Goal: Information Seeking & Learning: Learn about a topic

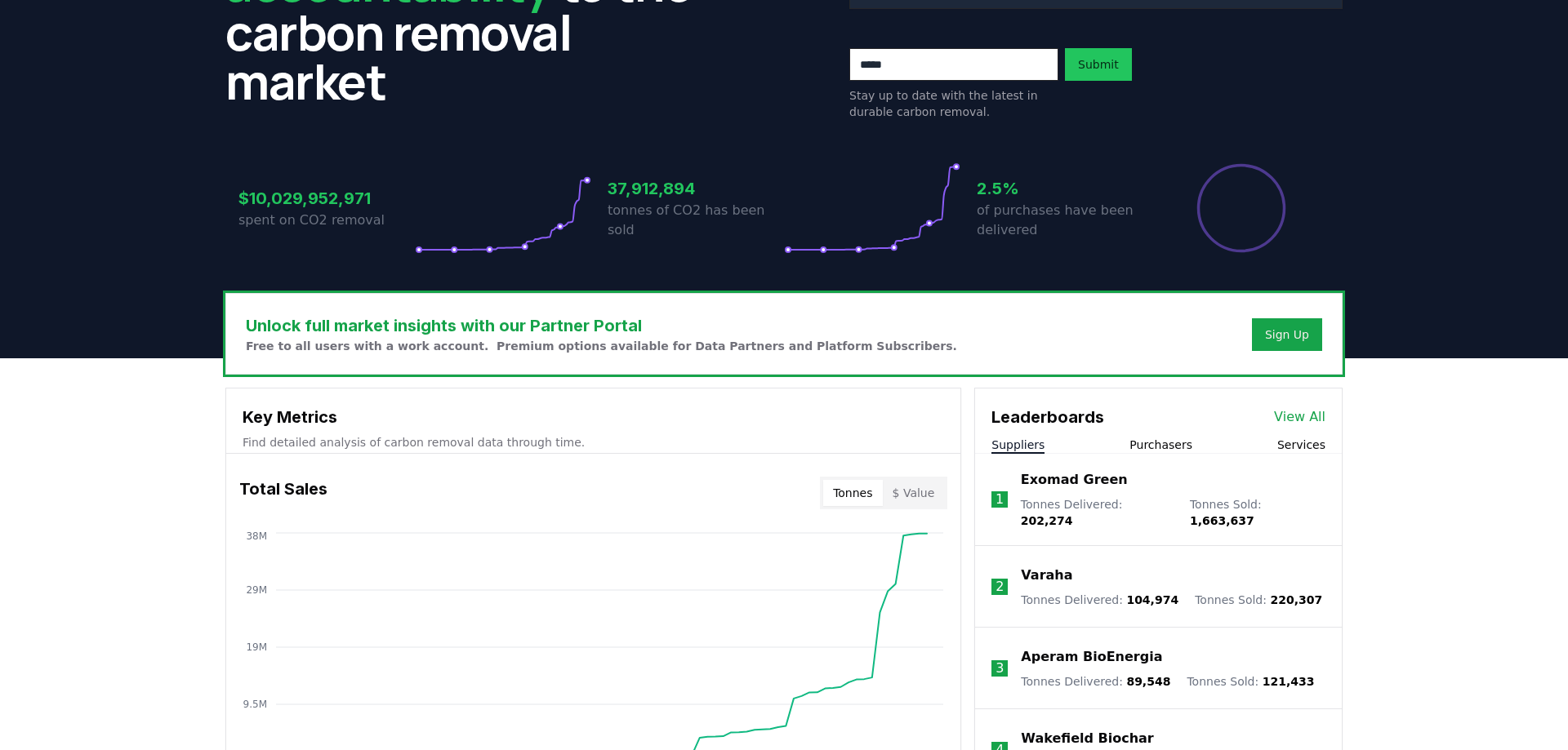
scroll to position [206, 0]
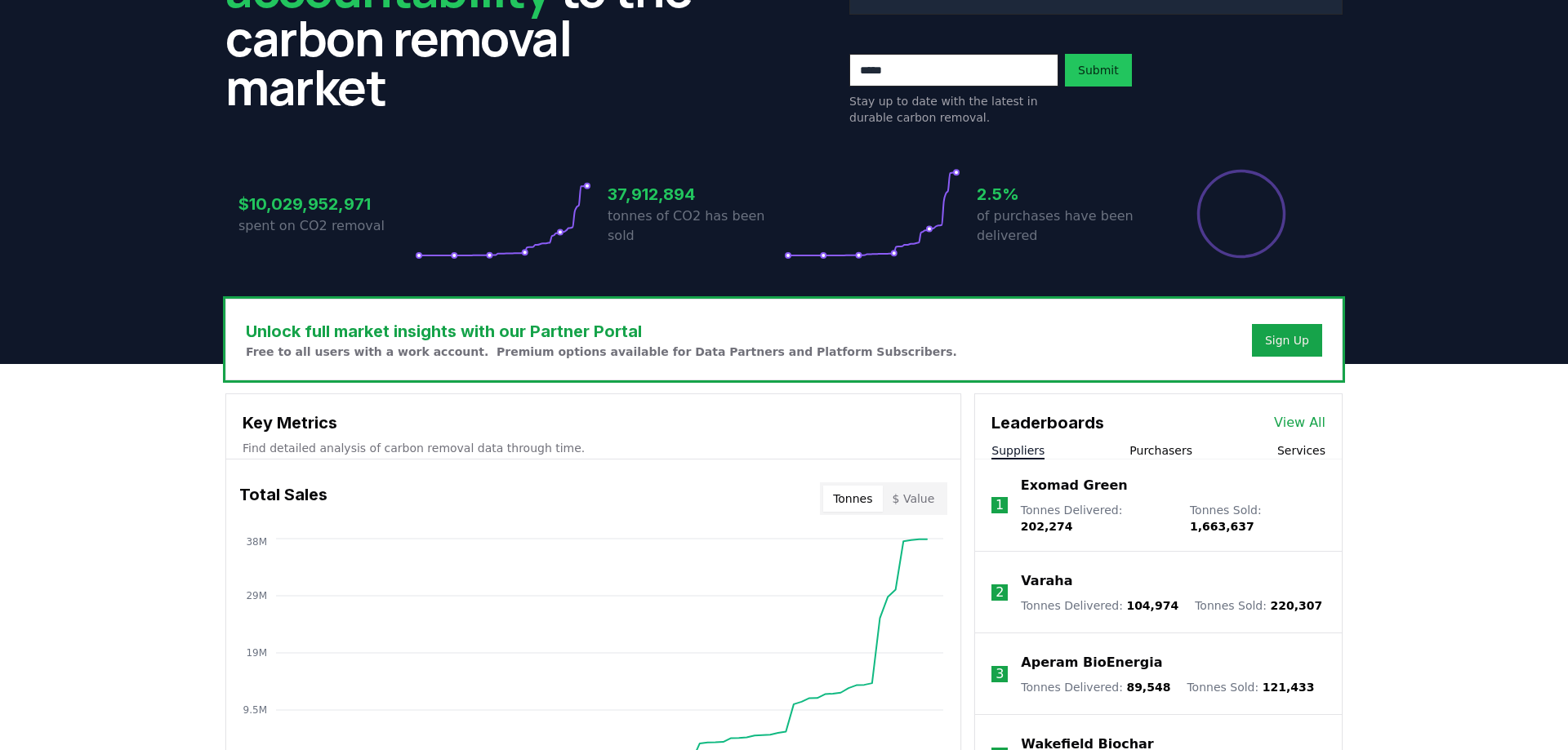
click at [1281, 422] on link "View All" at bounding box center [1300, 423] width 52 height 20
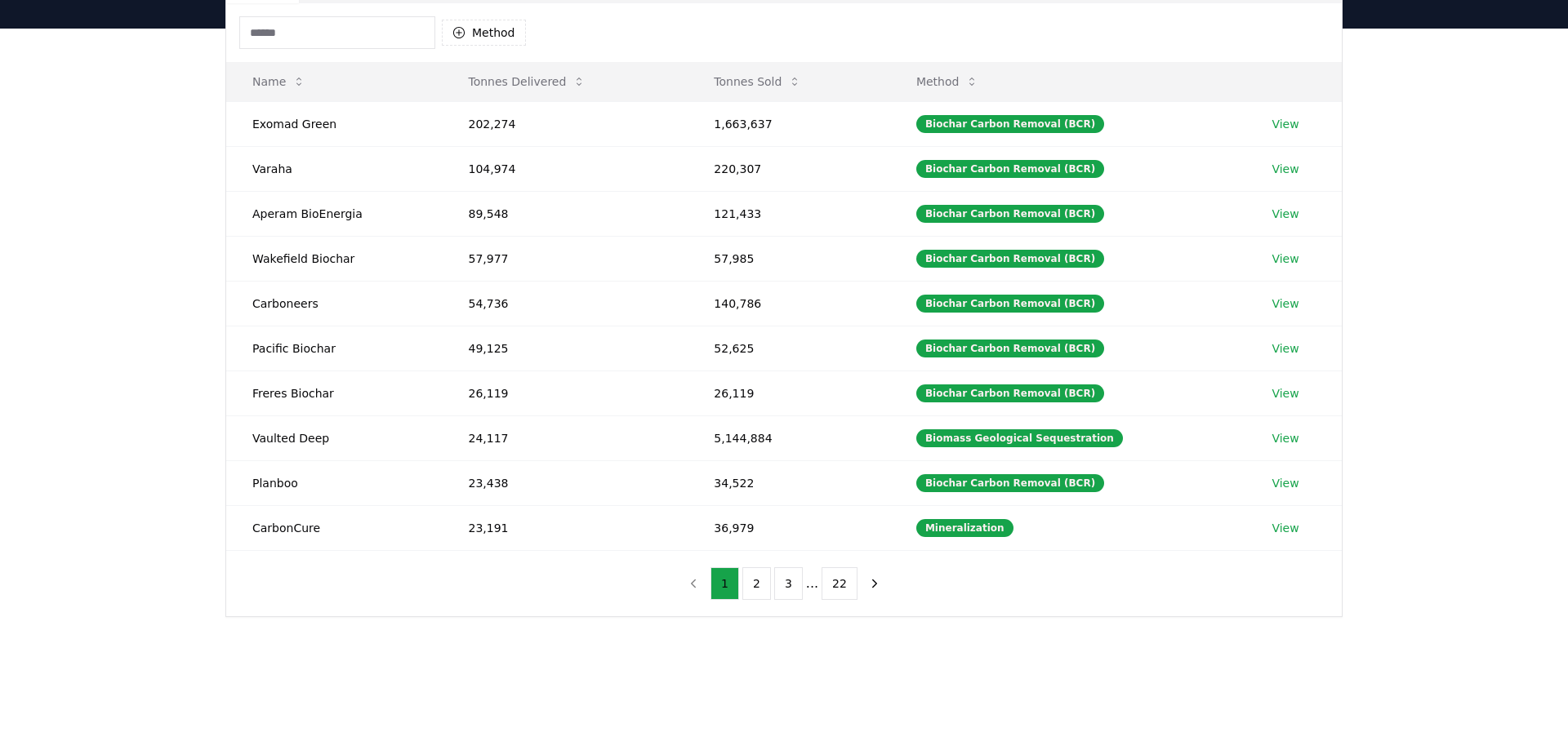
scroll to position [167, 0]
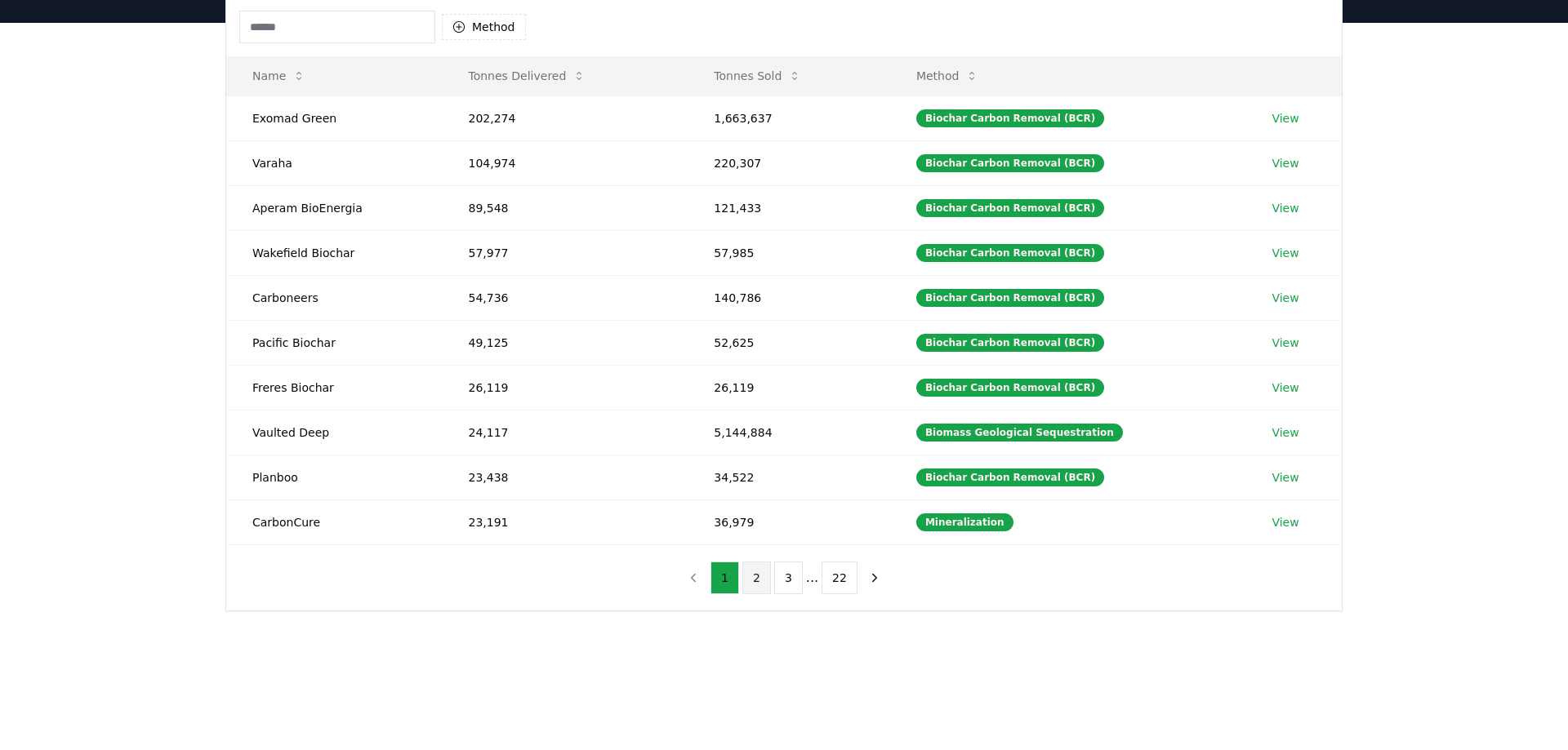
click at [762, 575] on body "CDR . fyi Leaderboards CDR Map Pricing Survey Events Partners About Us Blog Con…" at bounding box center [784, 433] width 1568 height 1200
click at [516, 74] on button "Tonnes Delivered" at bounding box center [526, 75] width 144 height 32
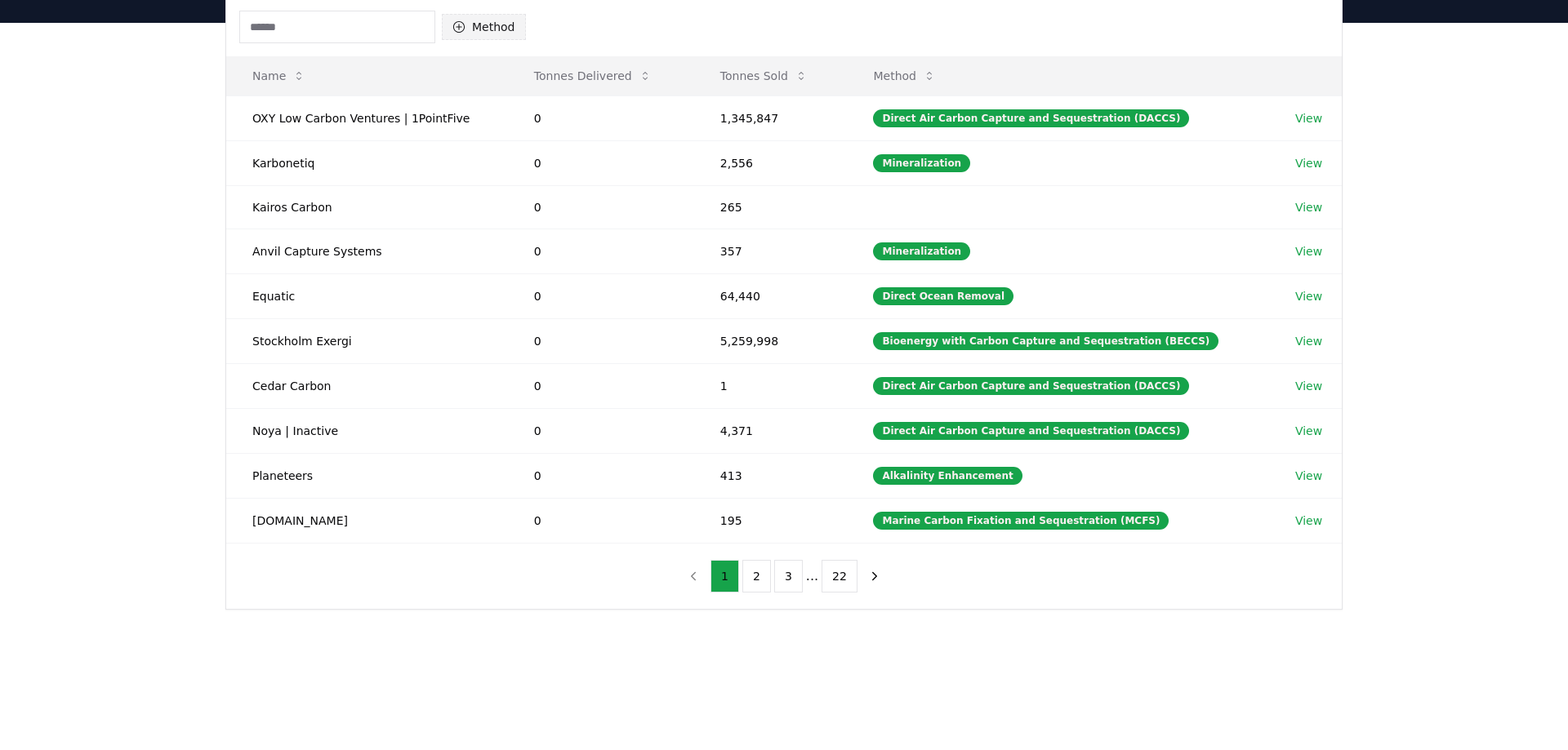
click at [490, 25] on button "Method" at bounding box center [484, 27] width 84 height 26
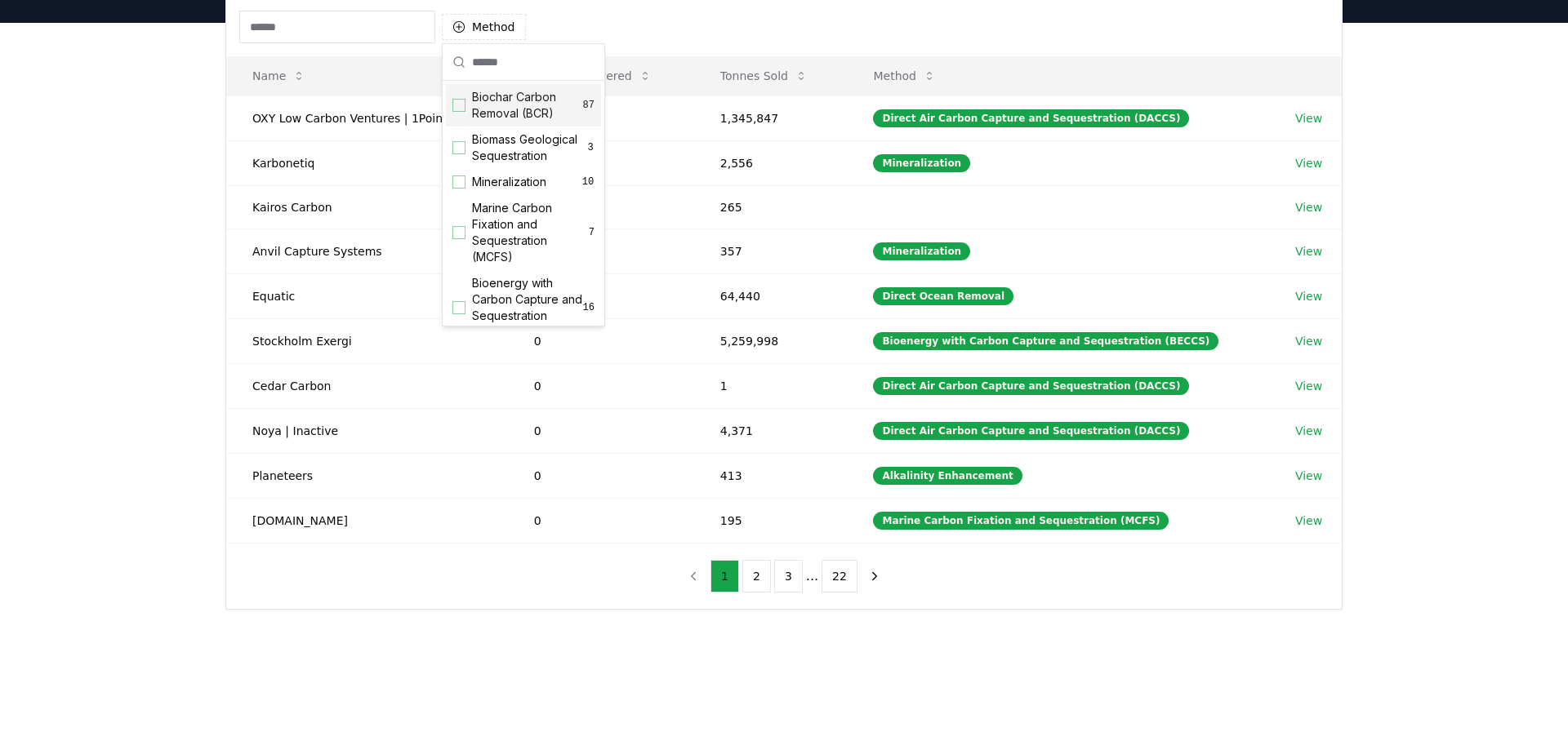
click at [454, 109] on div "Suggestions" at bounding box center [459, 106] width 13 height 13
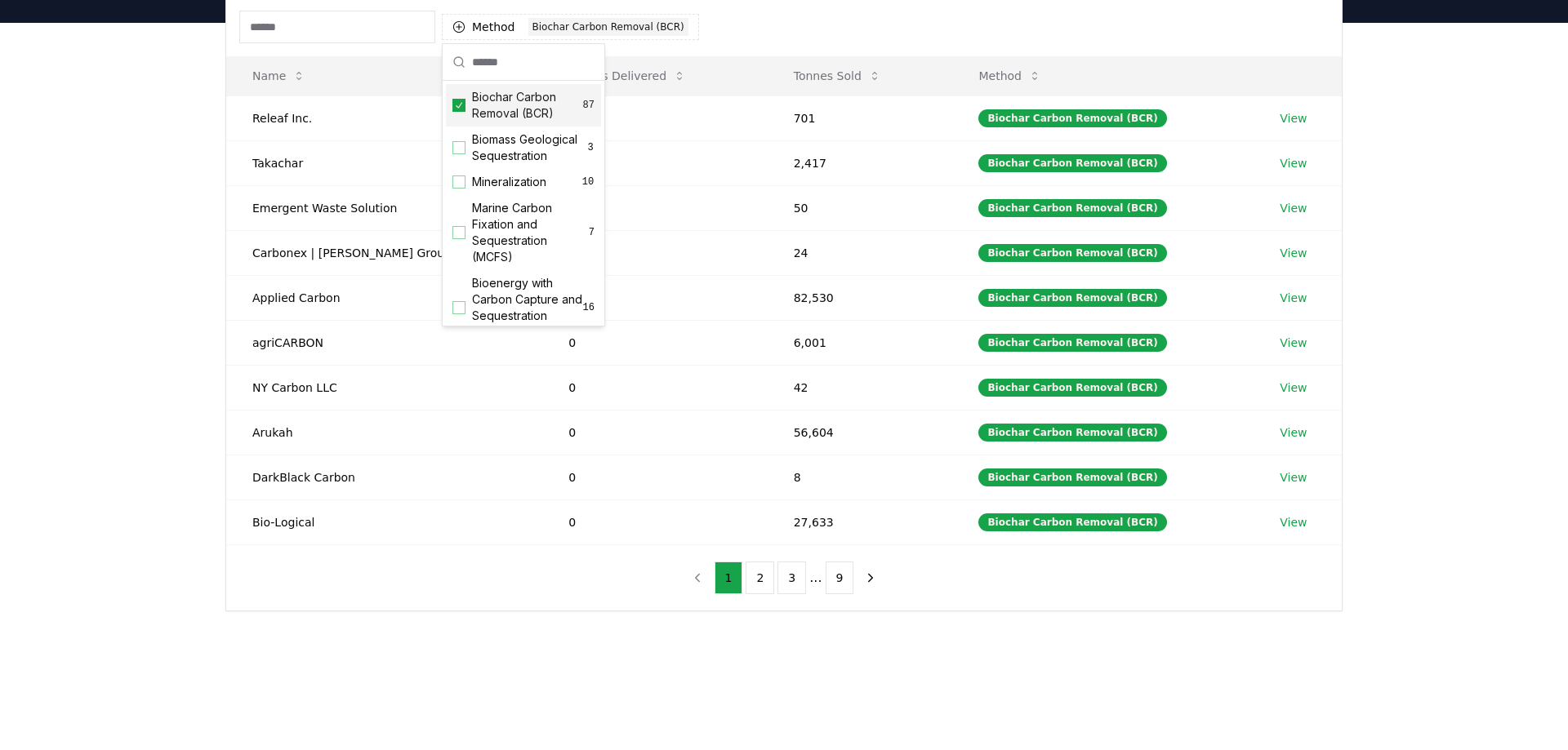
click at [179, 184] on div "Suppliers Purchasers Services Method 1 Biochar Carbon Removal (BCR) Name Tonnes…" at bounding box center [784, 349] width 1568 height 654
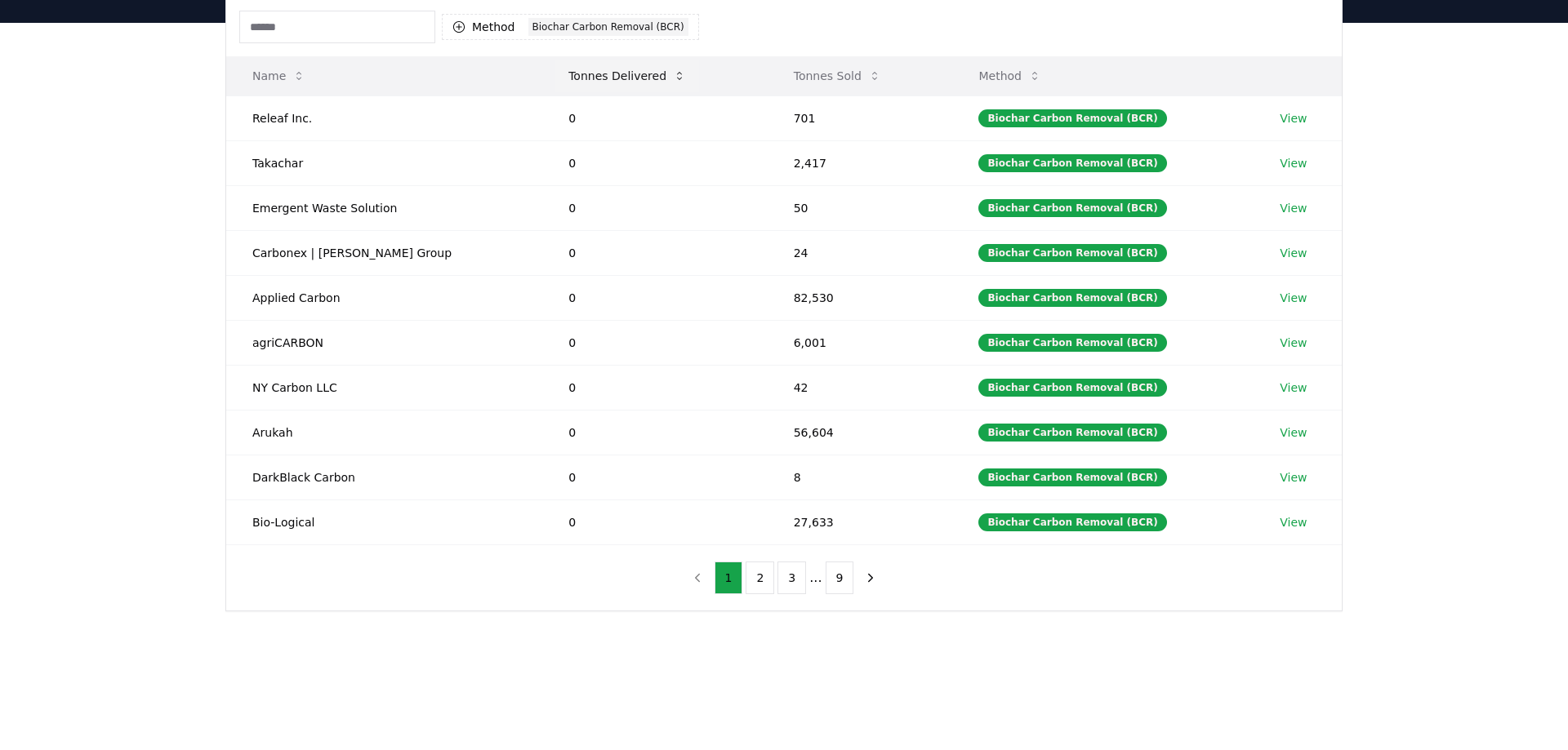
click at [555, 73] on button "Tonnes Delivered" at bounding box center [627, 75] width 144 height 32
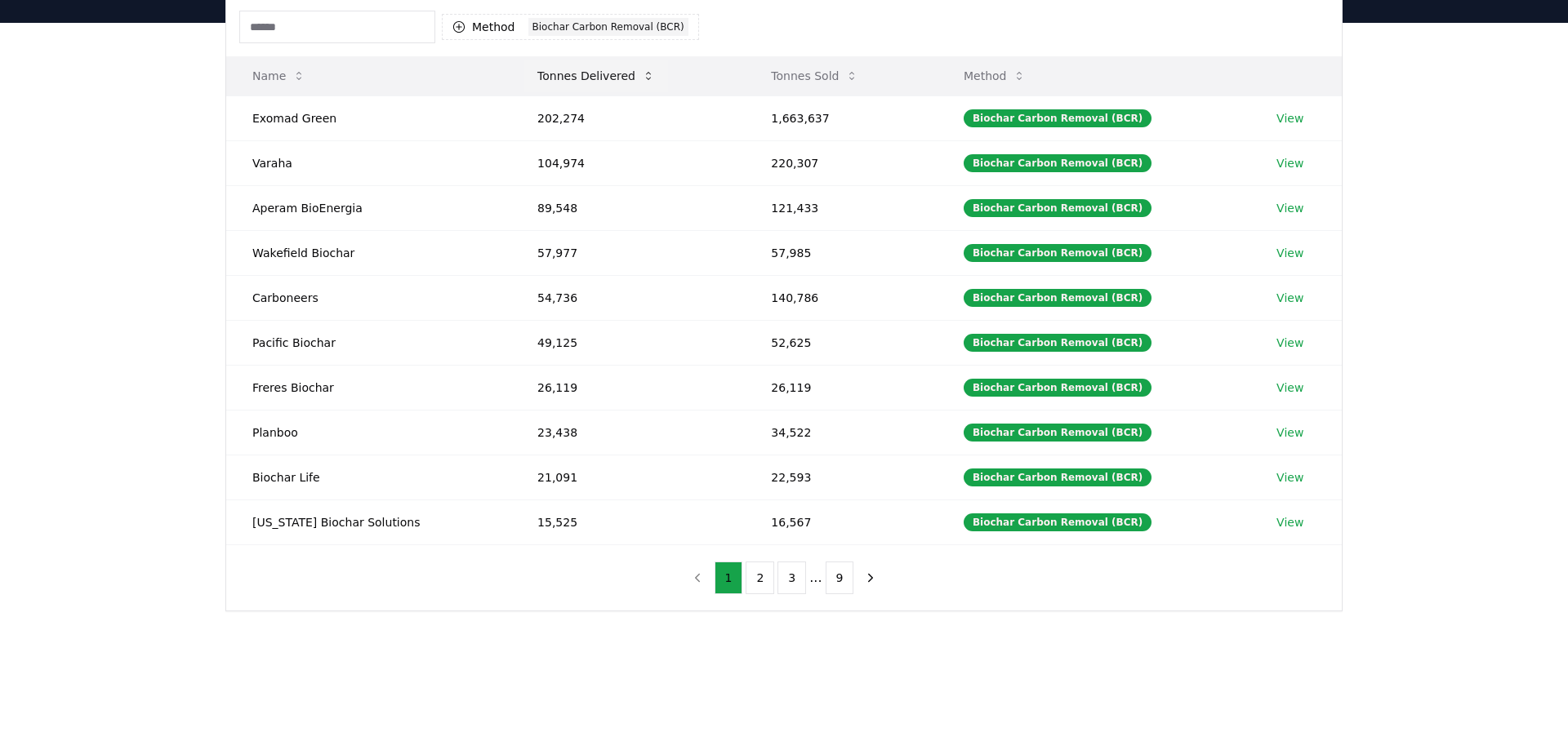
click at [542, 73] on button "Tonnes Delivered" at bounding box center [596, 75] width 144 height 32
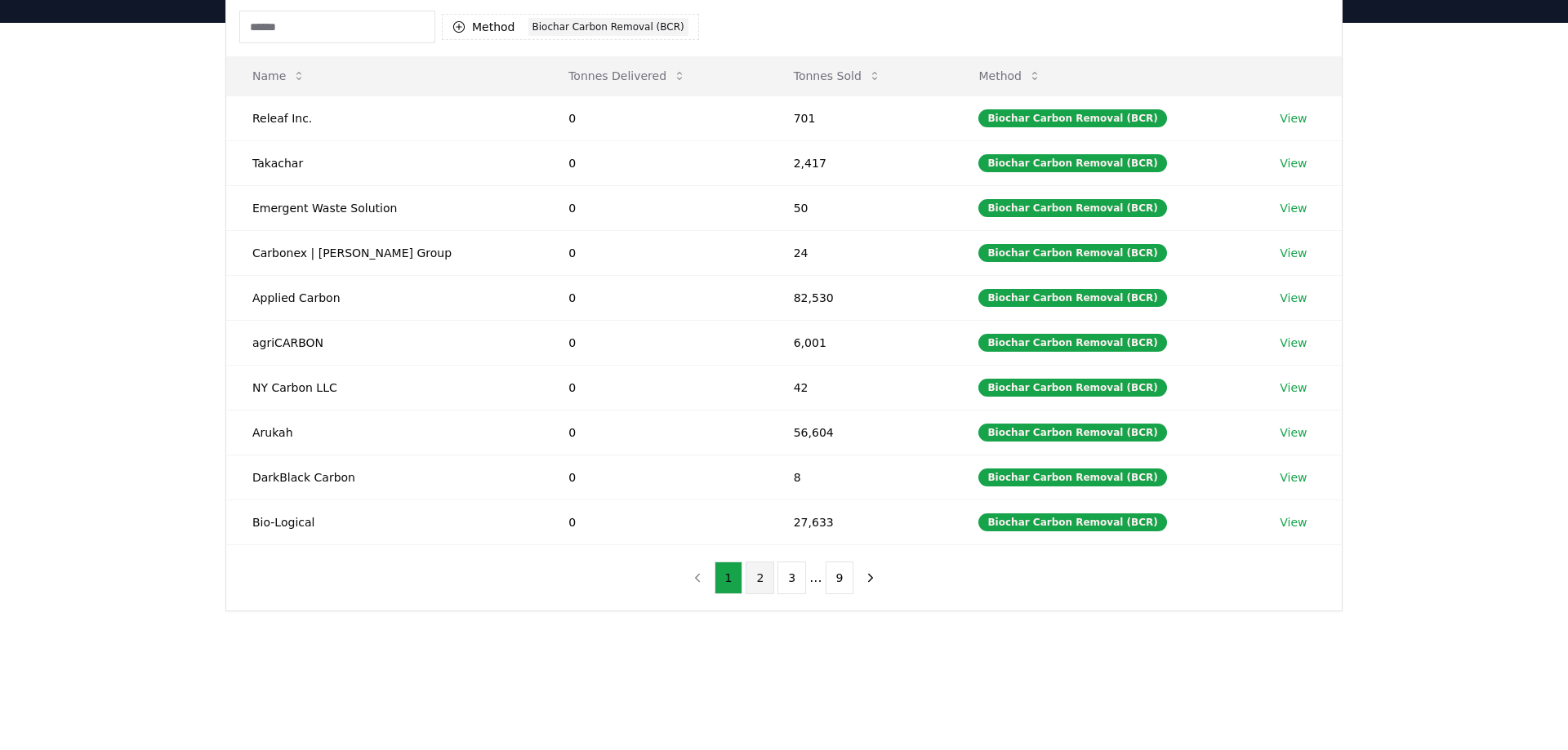
click at [756, 574] on button "2" at bounding box center [760, 578] width 29 height 32
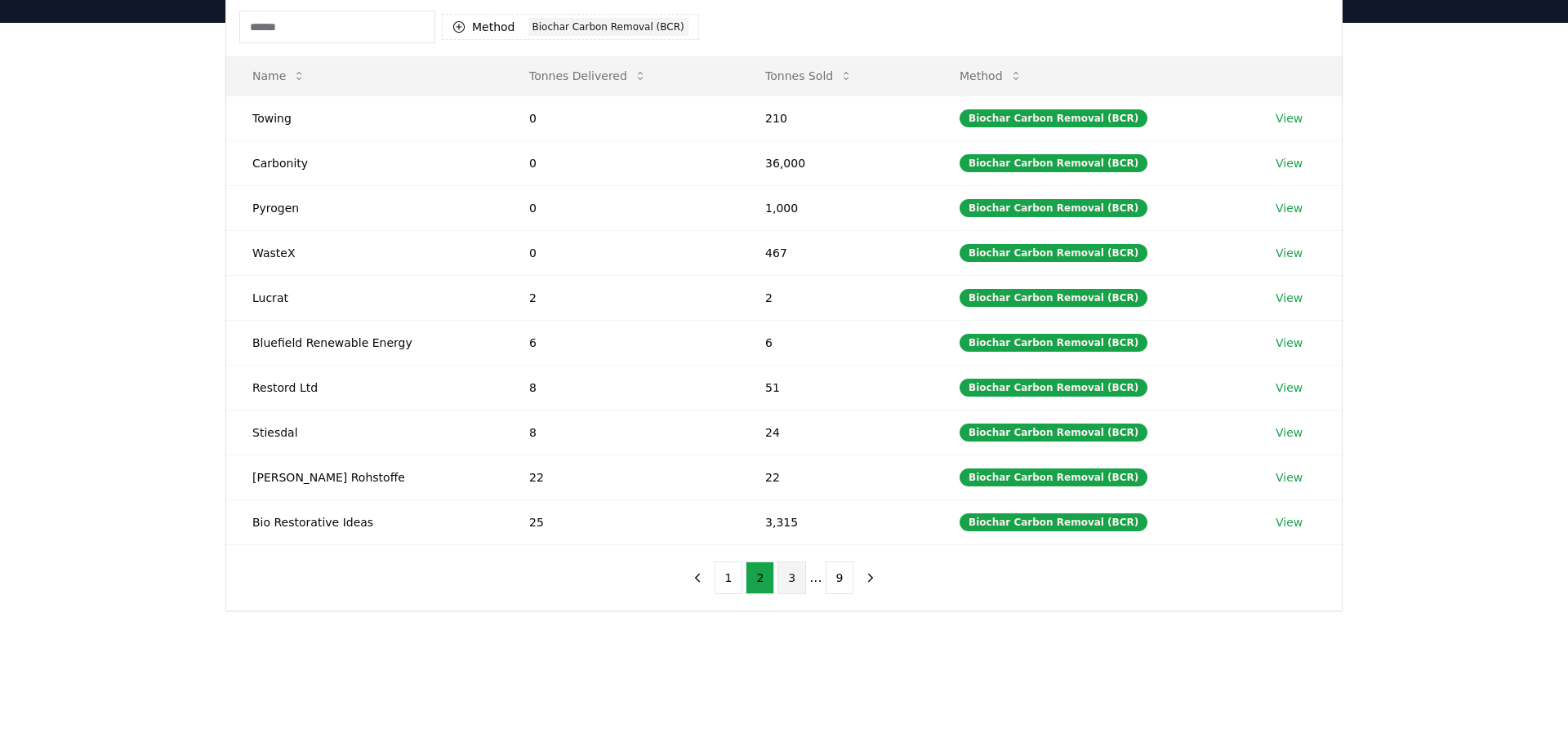
click at [792, 581] on button "3" at bounding box center [791, 578] width 29 height 32
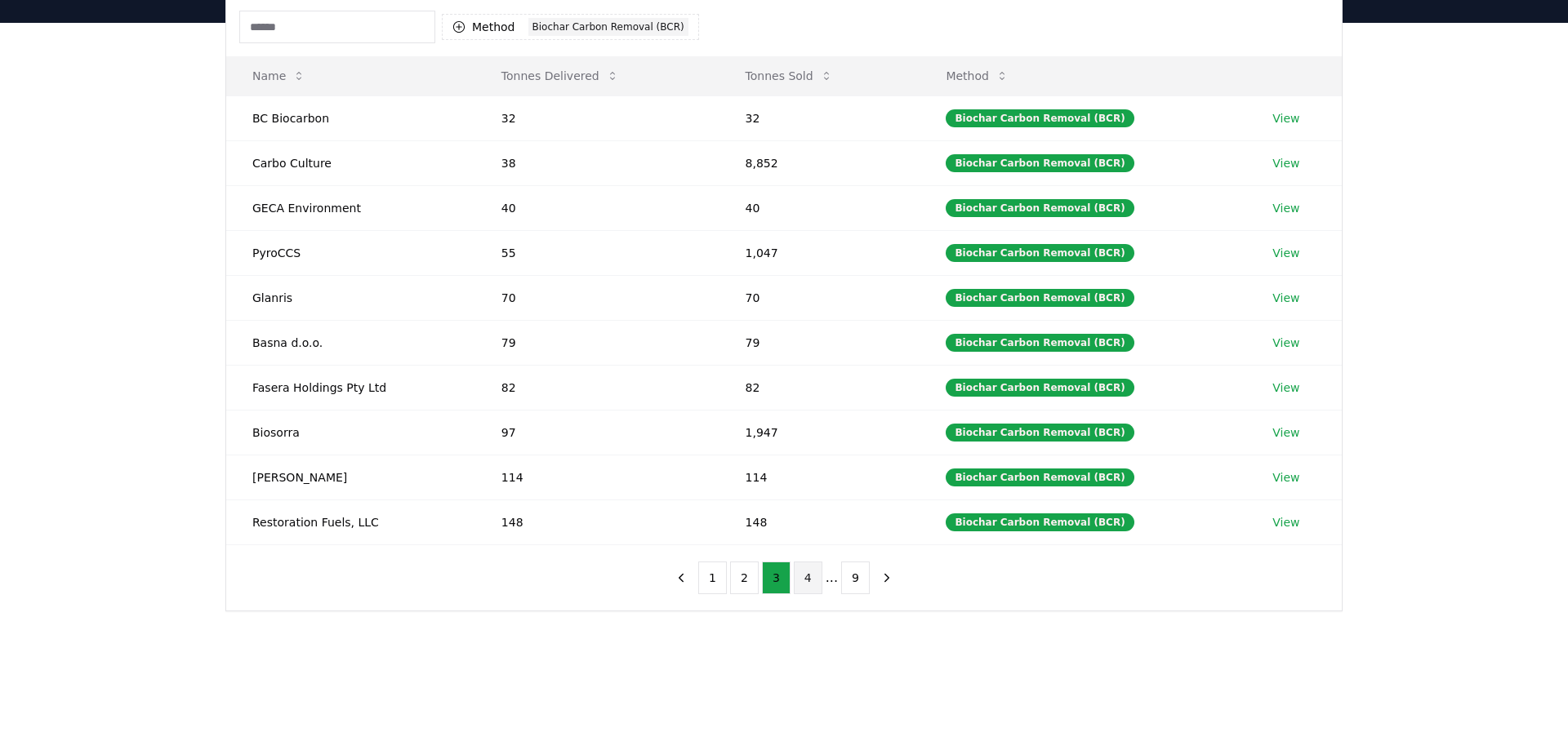
click at [807, 579] on button "4" at bounding box center [808, 578] width 29 height 32
click at [815, 573] on button "5" at bounding box center [815, 578] width 29 height 32
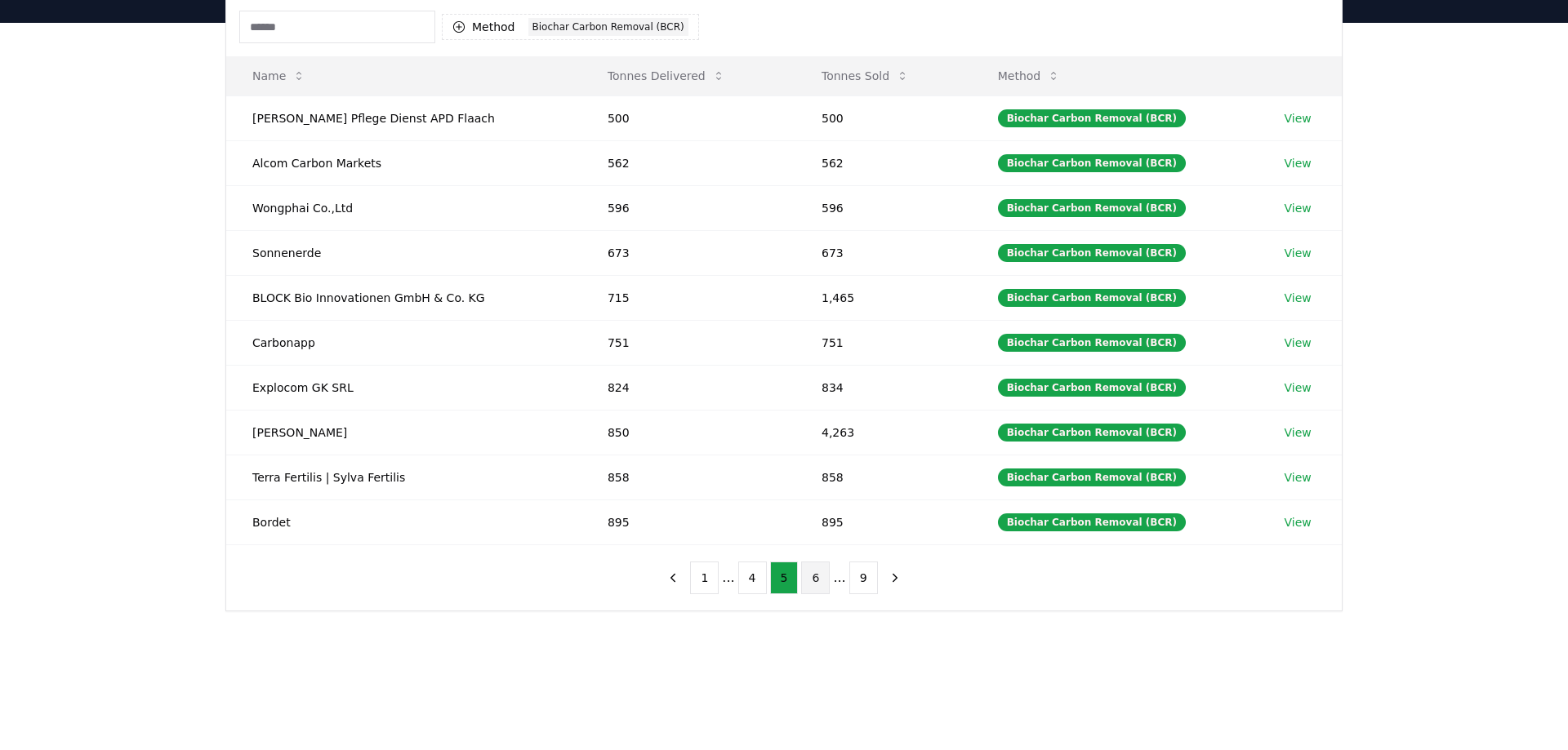
click at [814, 579] on button "6" at bounding box center [815, 578] width 29 height 32
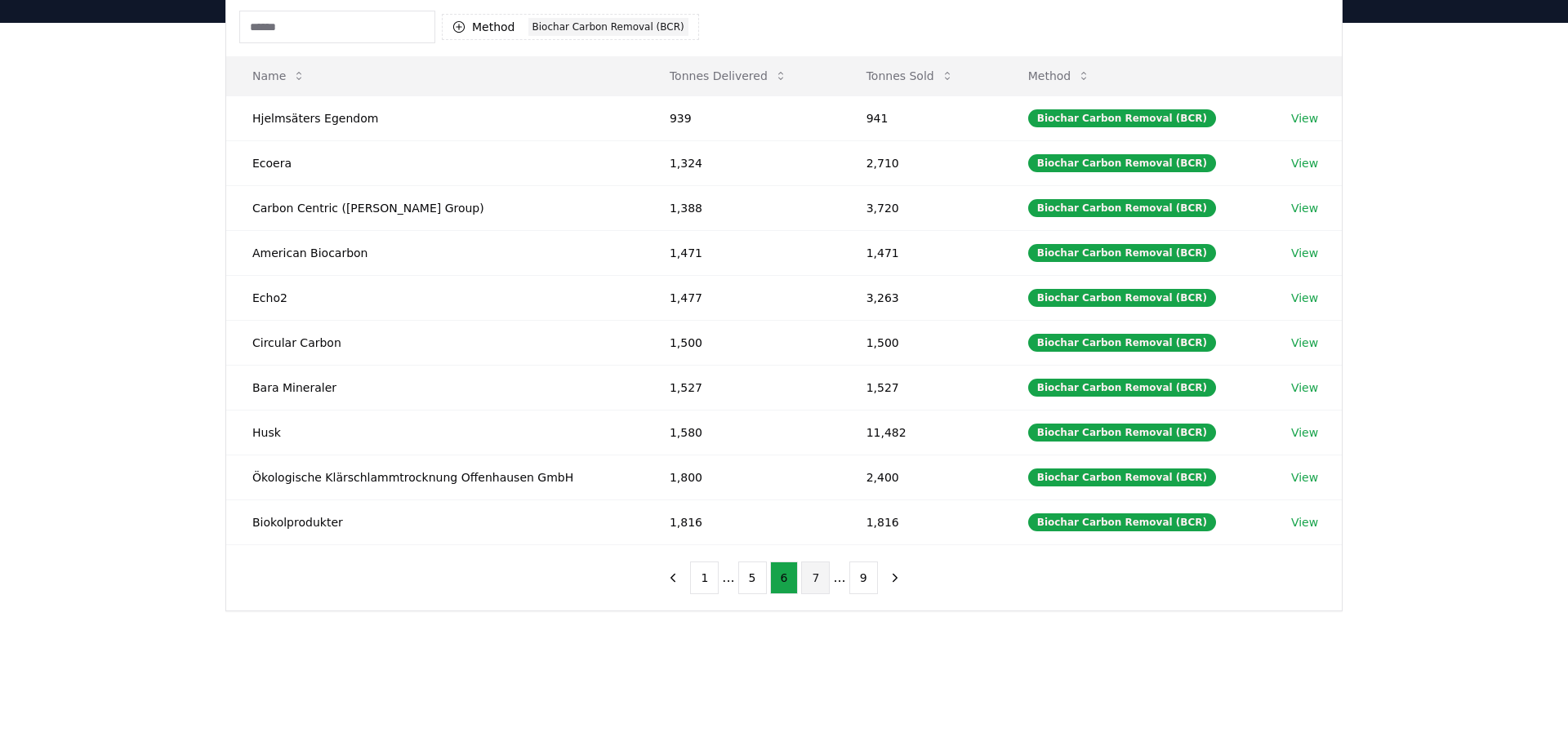
click at [816, 581] on button "7" at bounding box center [815, 578] width 29 height 32
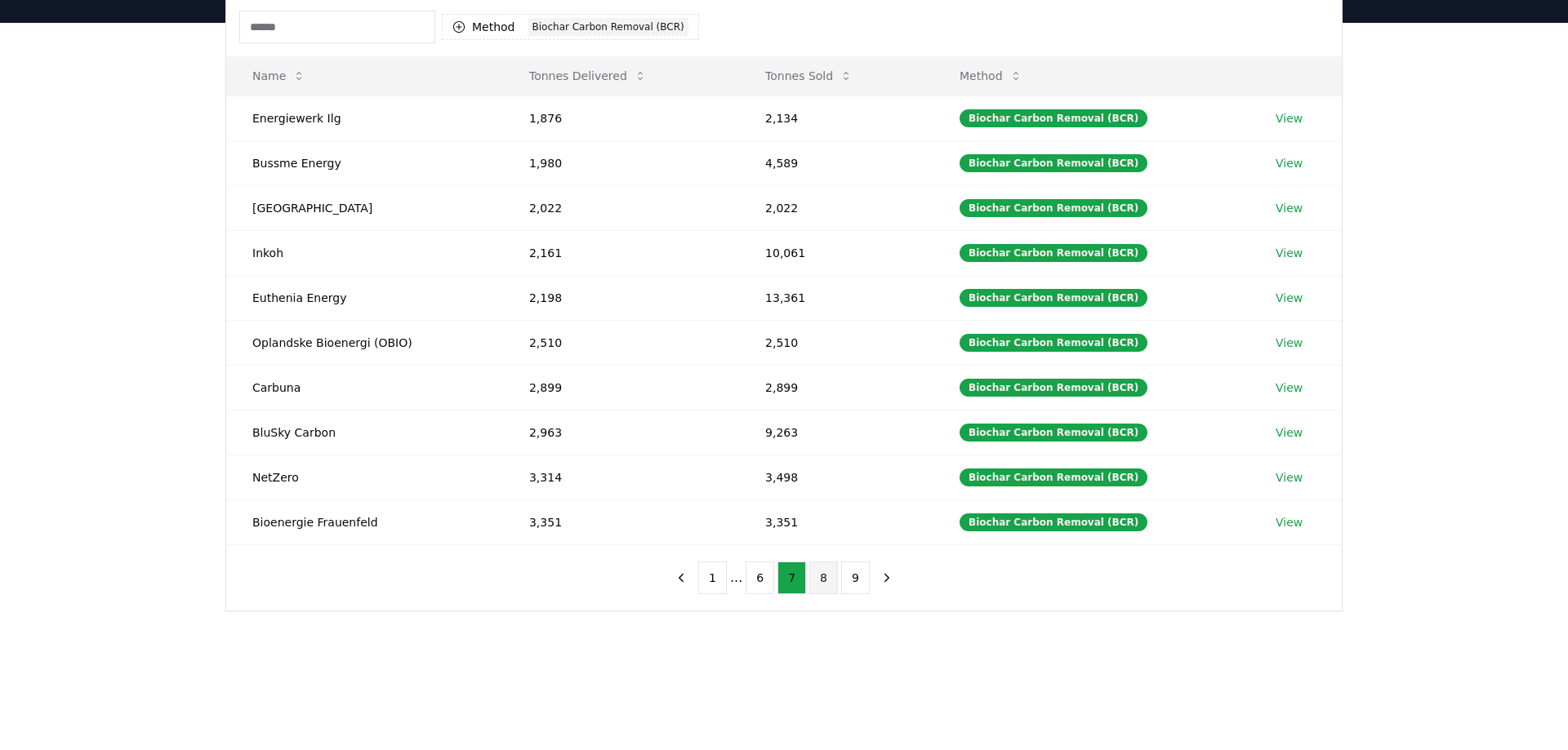
click at [816, 577] on button "8" at bounding box center [824, 578] width 29 height 32
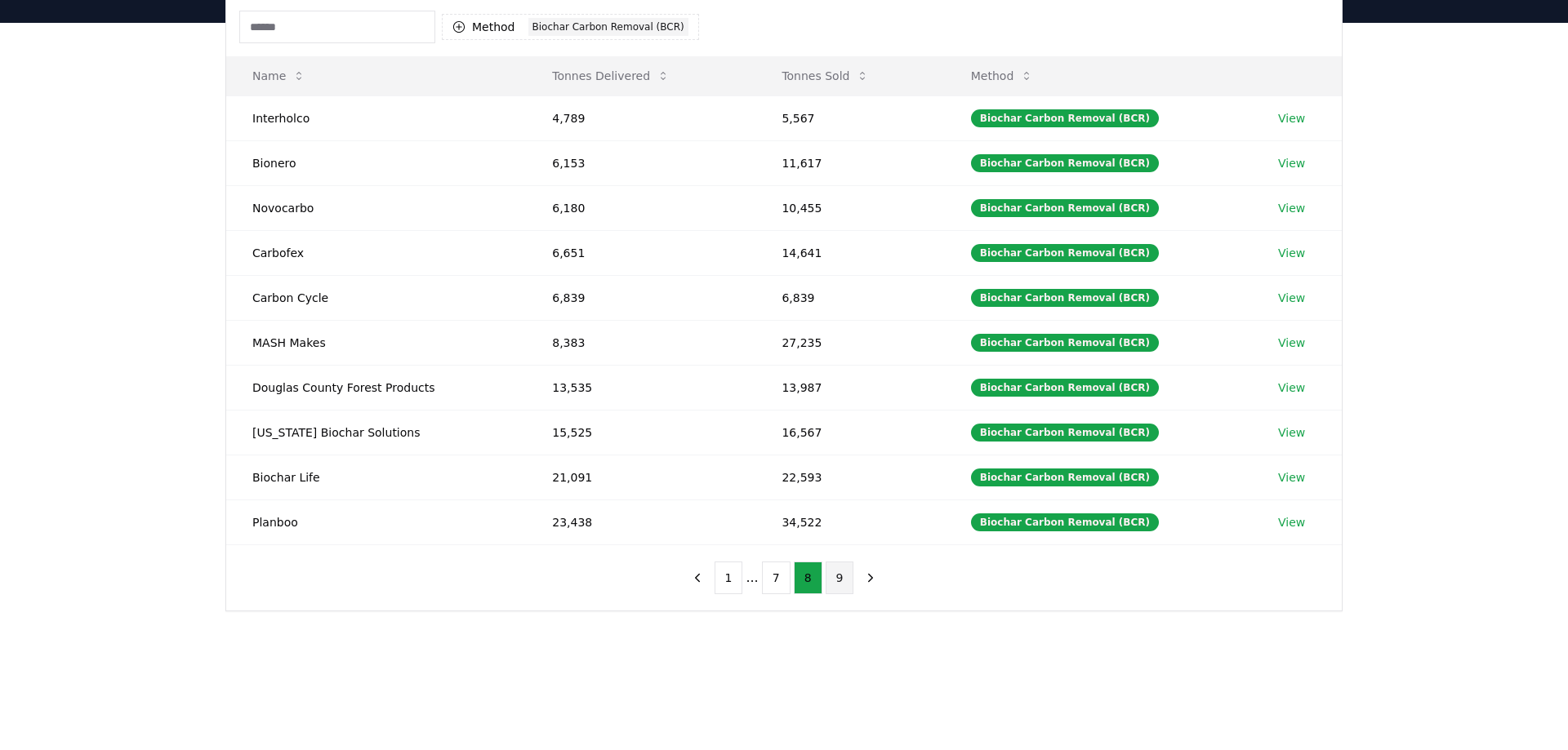
click at [837, 576] on button "9" at bounding box center [840, 578] width 29 height 32
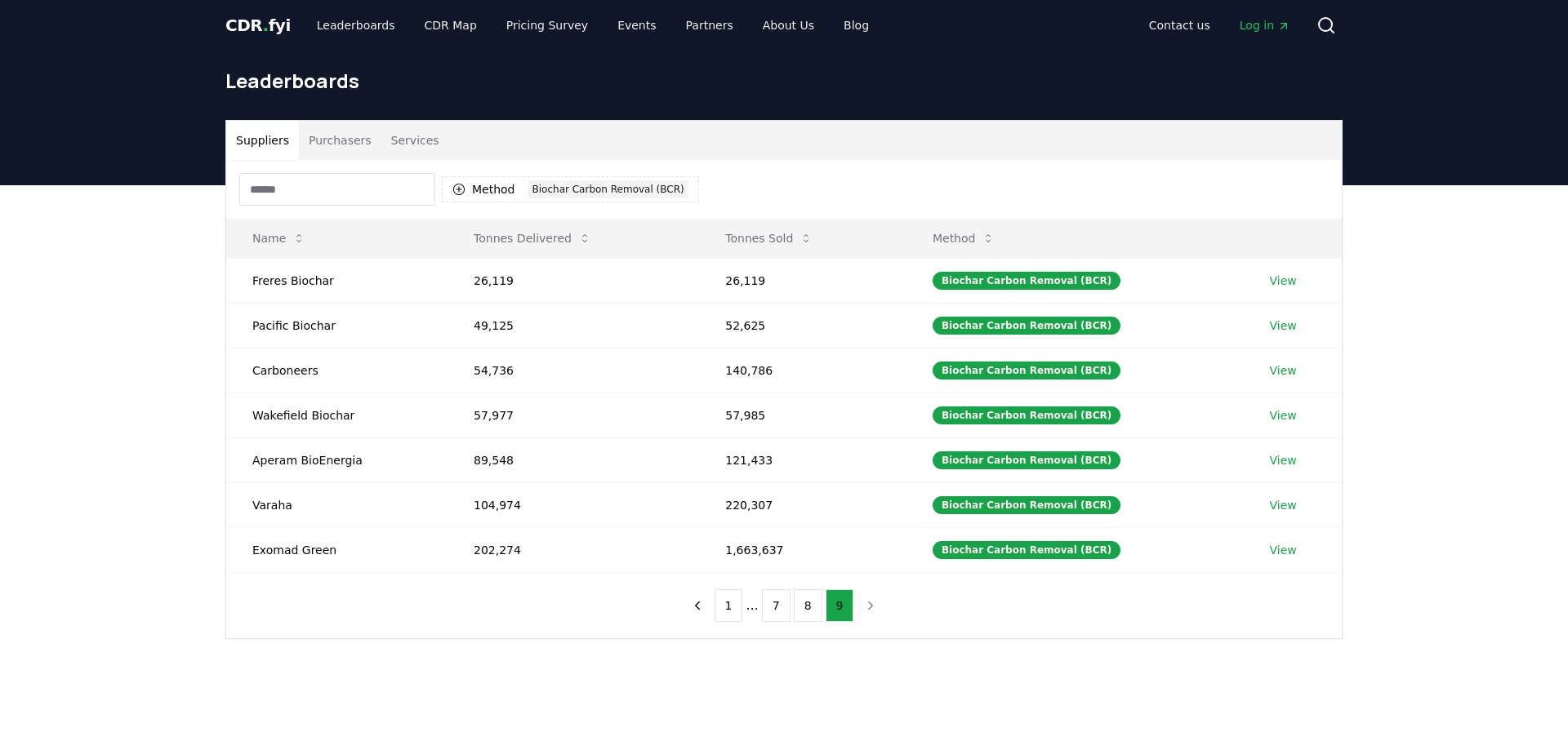
scroll to position [0, 0]
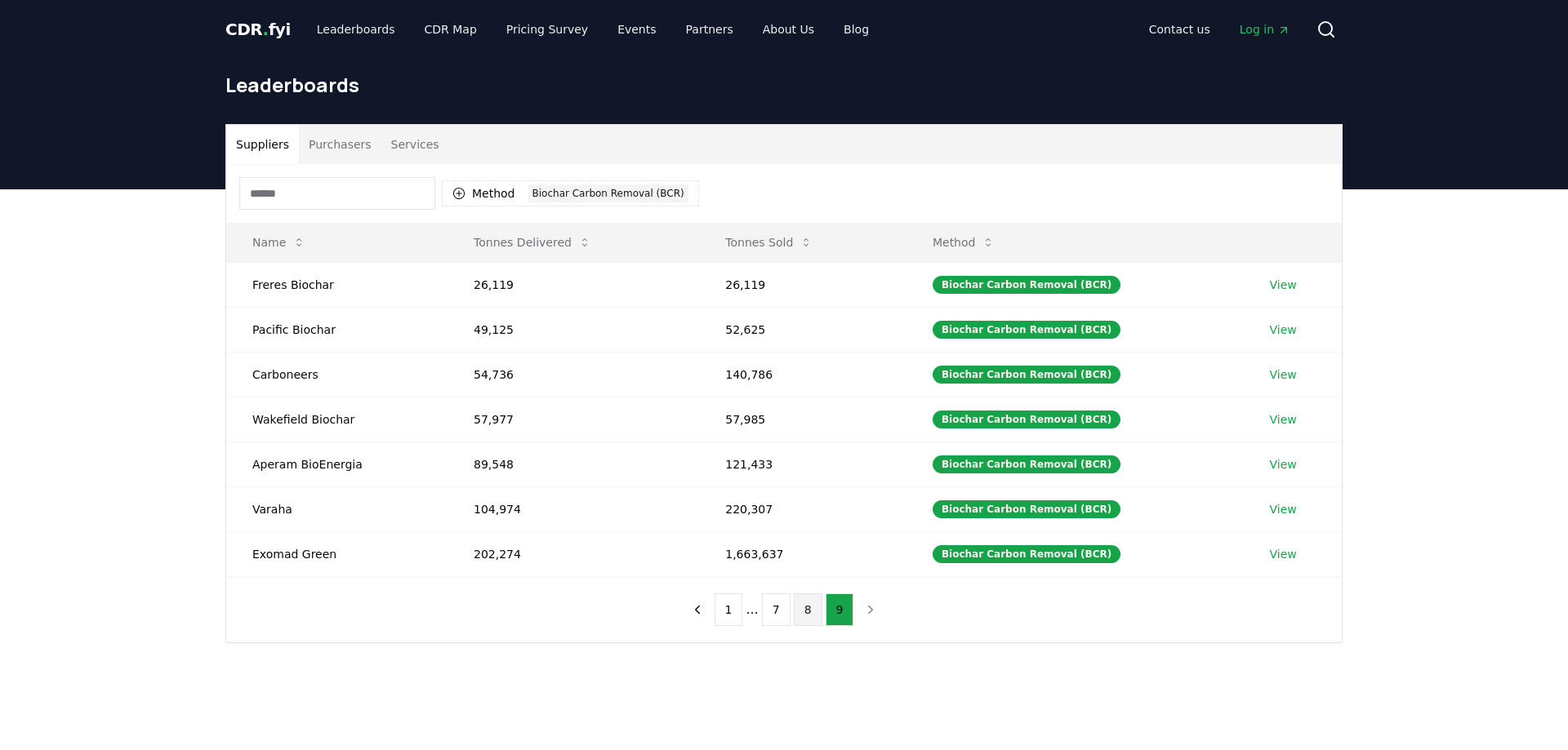
click at [798, 608] on button "8" at bounding box center [808, 610] width 29 height 32
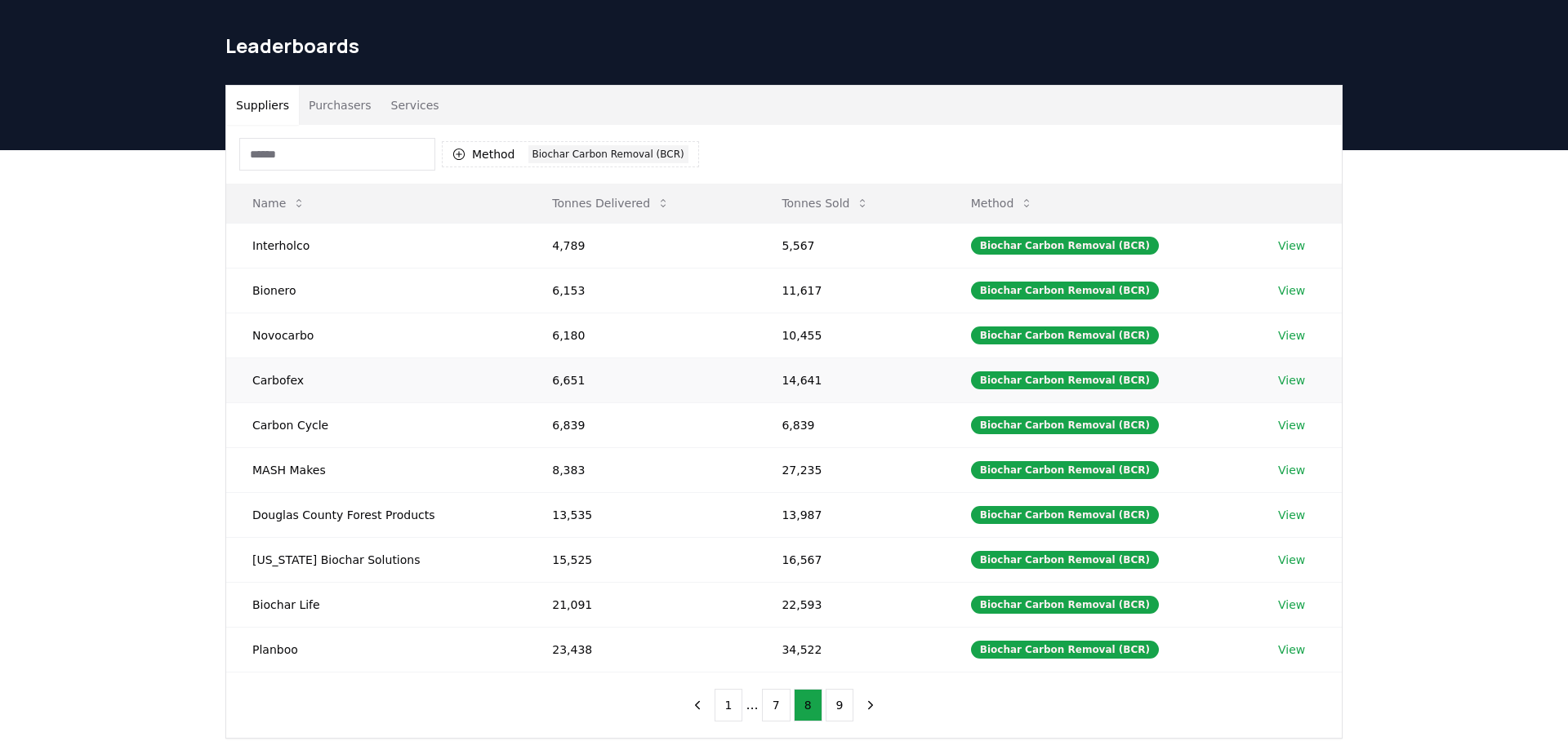
scroll to position [83, 0]
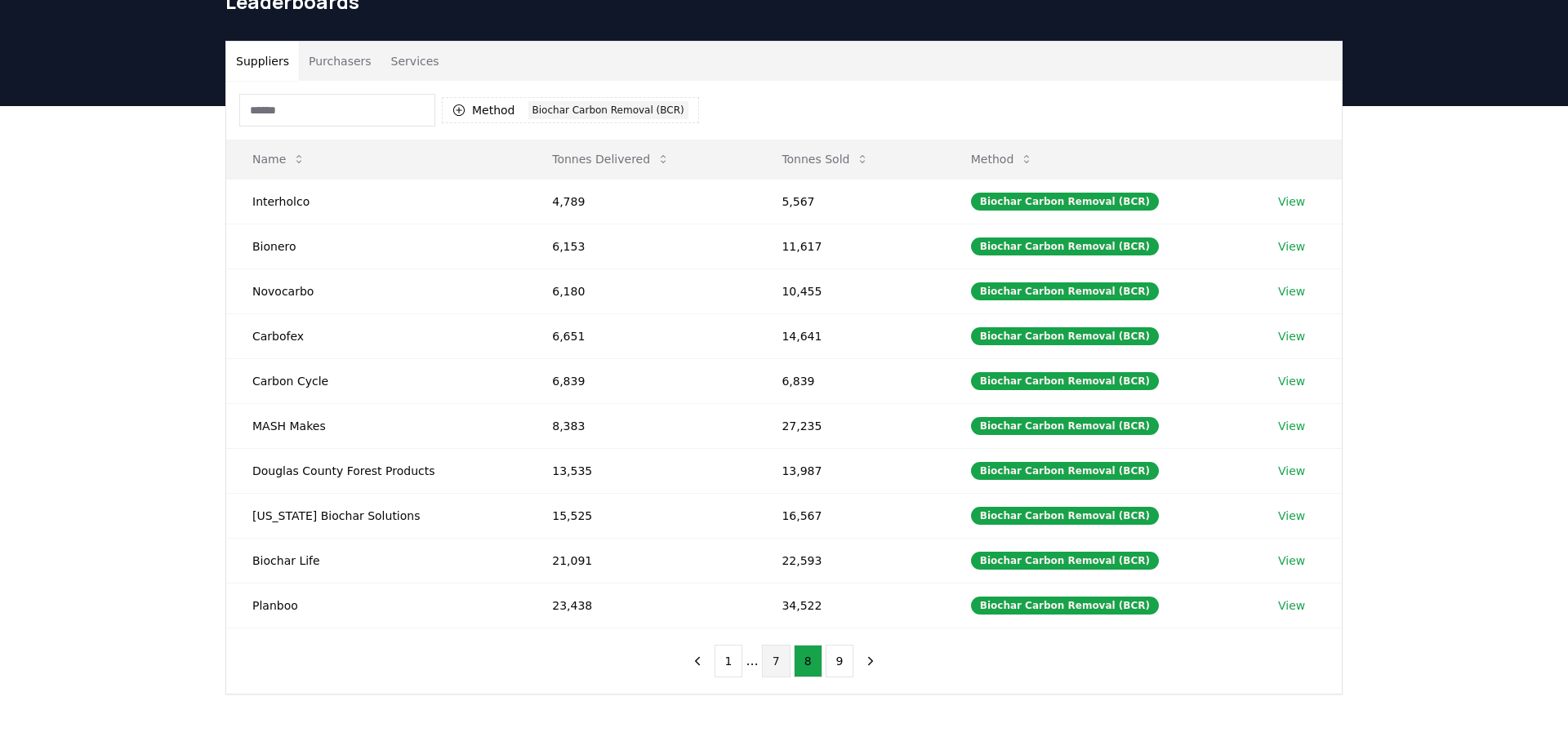
click at [772, 660] on button "7" at bounding box center [776, 661] width 29 height 32
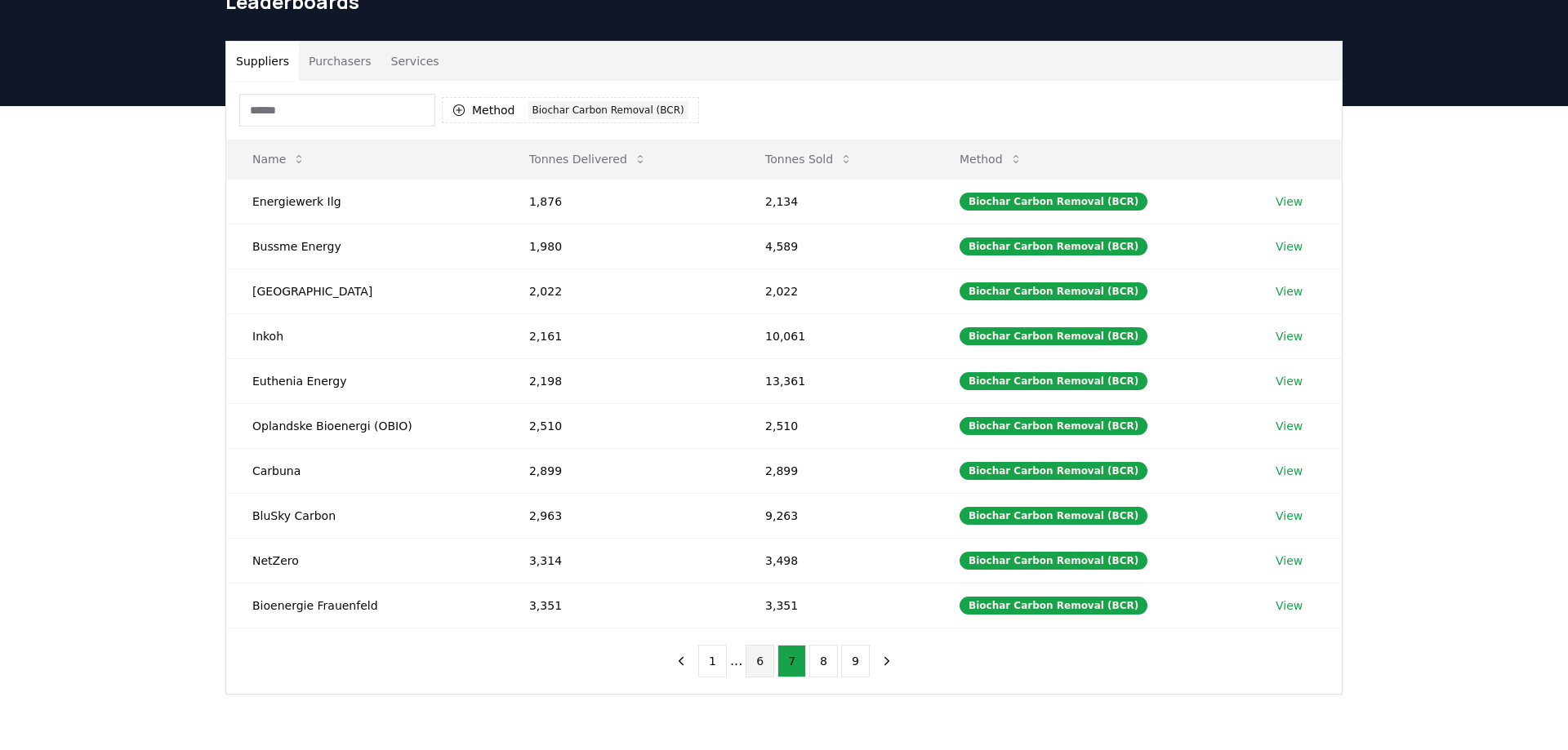
click at [756, 658] on button "6" at bounding box center [760, 661] width 29 height 32
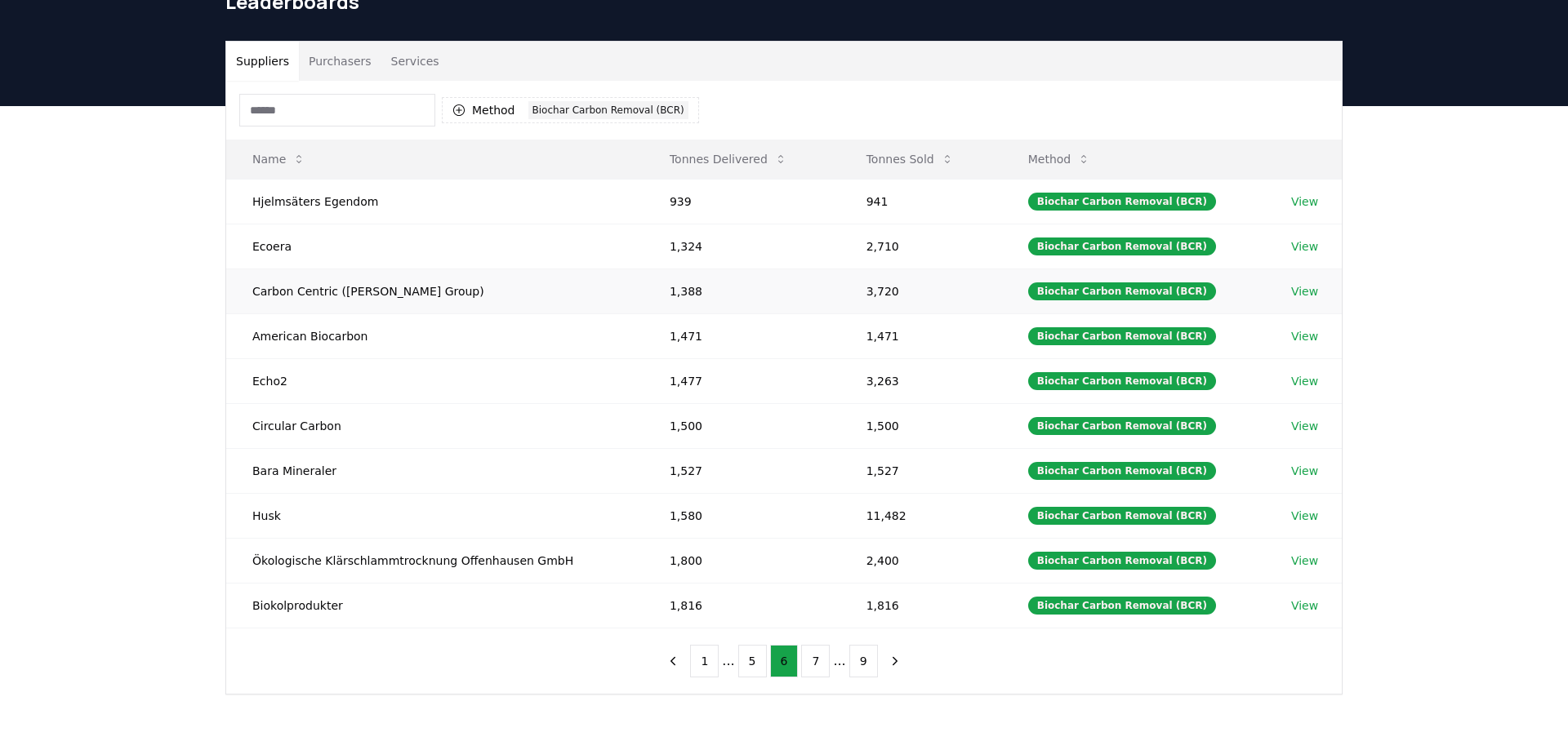
click at [1303, 292] on link "View" at bounding box center [1305, 291] width 27 height 16
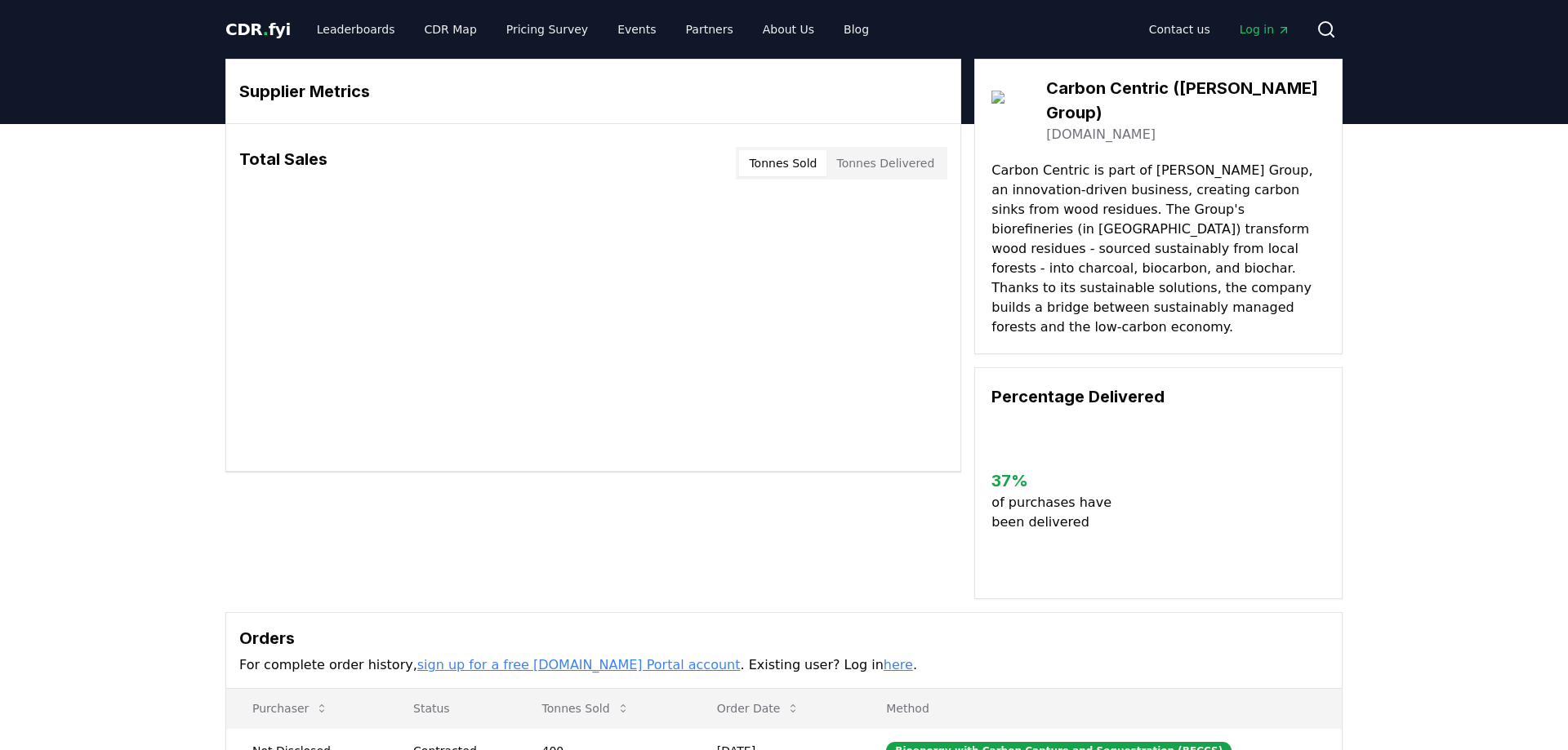
click at [909, 155] on body "CDR . fyi Leaderboards CDR Map Pricing Survey Events Partners About Us Blog Con…" at bounding box center [784, 640] width 1568 height 1281
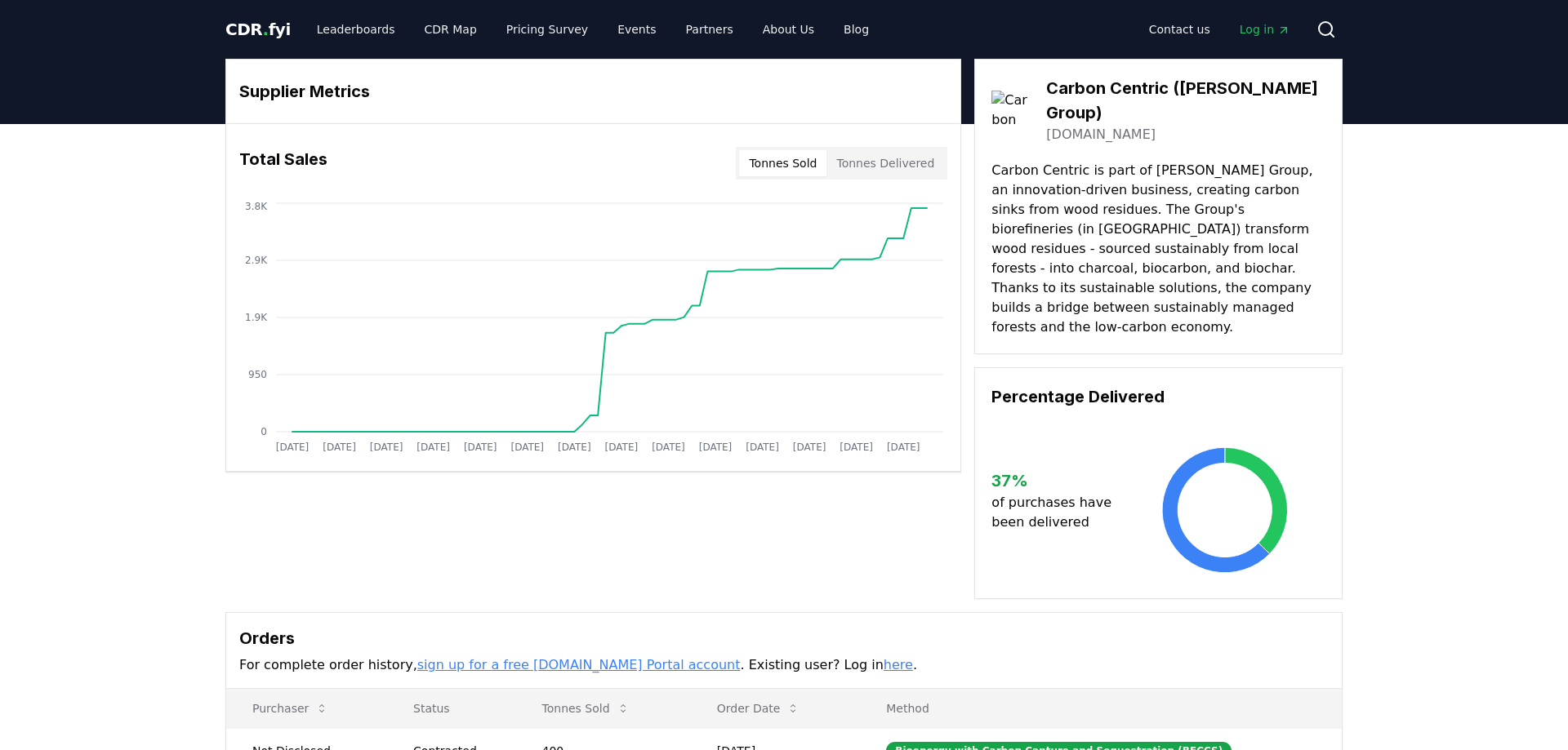
click at [803, 170] on button "Tonnes Sold" at bounding box center [783, 162] width 88 height 26
click at [861, 162] on button "Tonnes Delivered" at bounding box center [885, 162] width 117 height 26
click at [792, 162] on button "Tonnes Sold" at bounding box center [783, 162] width 88 height 26
